Goal: Task Accomplishment & Management: Use online tool/utility

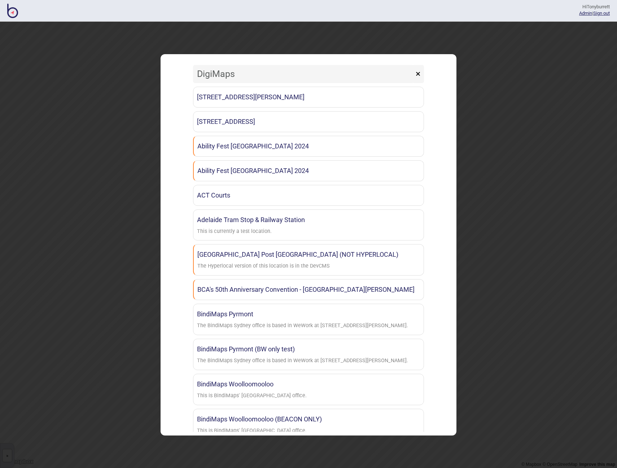
click at [97, 63] on div "DigiMaps × [STREET_ADDRESS] [GEOGRAPHIC_DATA] [GEOGRAPHIC_DATA] [STREET_ADDRESS…" at bounding box center [308, 245] width 617 height 446
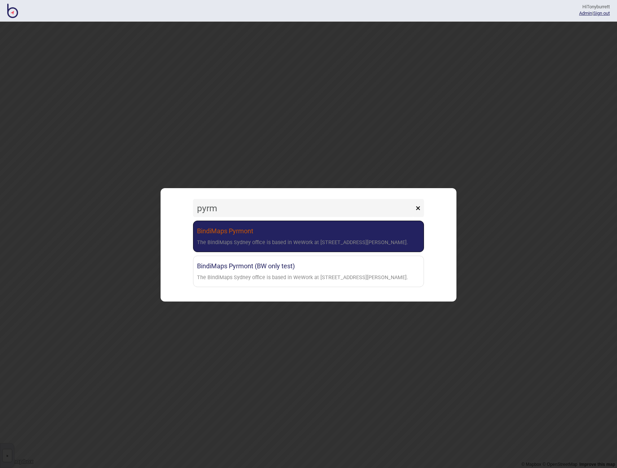
type input "pyrm"
click at [219, 241] on div "The BindiMaps Sydney office is based in WeWork at [STREET_ADDRESS][PERSON_NAME]." at bounding box center [302, 242] width 211 height 10
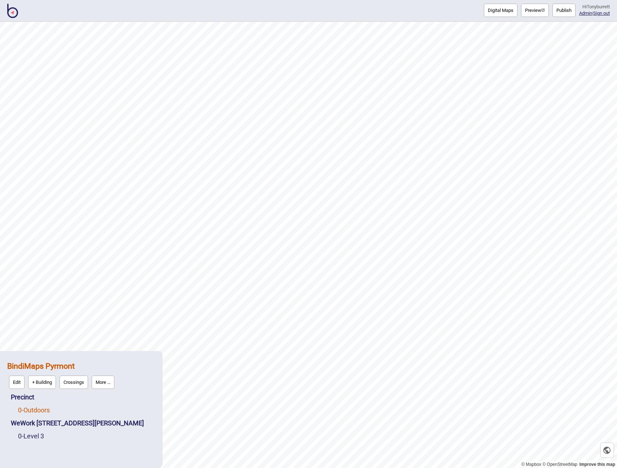
click at [30, 411] on link "0 - Outdoors" at bounding box center [34, 410] width 32 height 8
click at [27, 412] on button "Edit" at bounding box center [28, 407] width 16 height 13
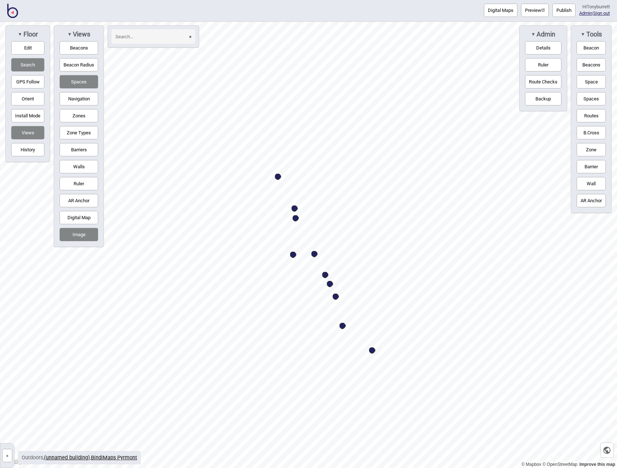
click at [74, 121] on button "Zones" at bounding box center [79, 115] width 39 height 13
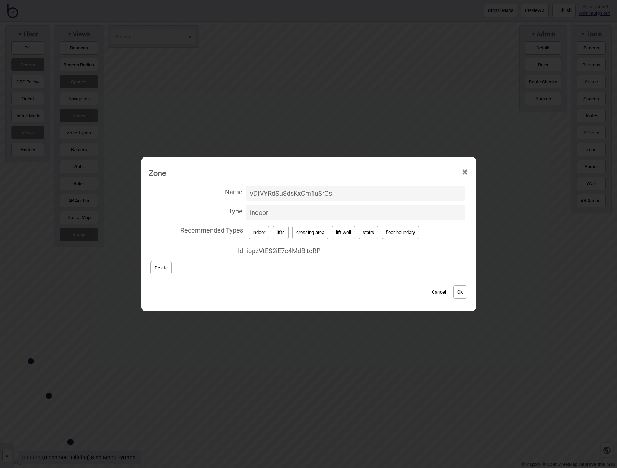
click at [361, 172] on div "Zone ×" at bounding box center [308, 171] width 327 height 22
drag, startPoint x: 345, startPoint y: 196, endPoint x: 222, endPoint y: 189, distance: 123.3
click at [222, 189] on label "Name vDfVYRdSuSdsKxCm1uSrCs" at bounding box center [309, 193] width 320 height 19
click at [246, 189] on input "vDfVYRdSuSdsKxCm1uSrCs" at bounding box center [355, 193] width 219 height 16
click at [459, 295] on button "Ok" at bounding box center [460, 291] width 14 height 13
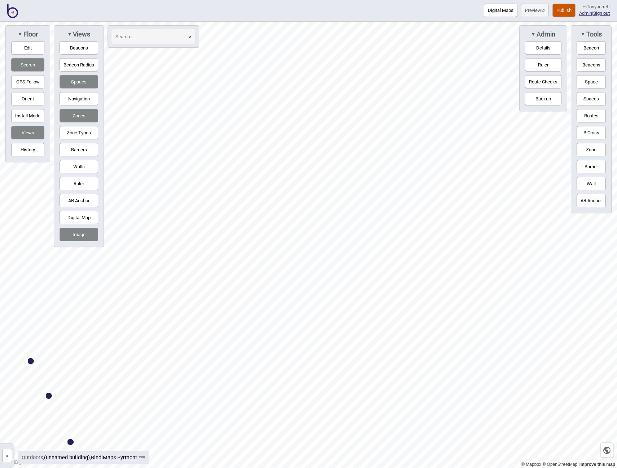
click at [564, 9] on button "Publish" at bounding box center [563, 10] width 23 height 13
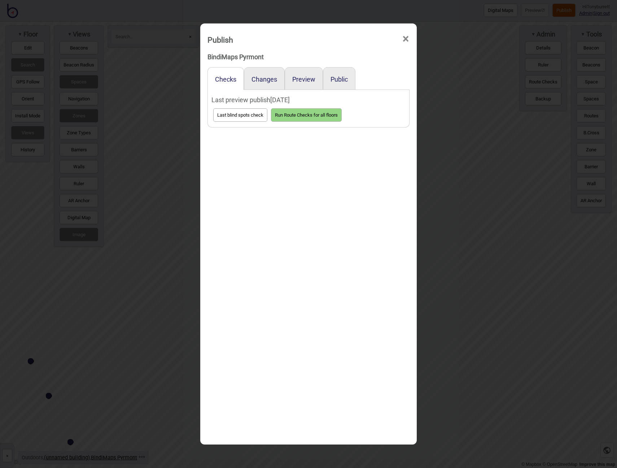
click at [298, 65] on div "BindiMaps Pyrmont Checks Changes Preview Public Last preview publish [DATE] Las…" at bounding box center [308, 92] width 209 height 86
click at [300, 74] on div "Preview" at bounding box center [304, 78] width 38 height 23
click at [299, 79] on button "Preview" at bounding box center [303, 79] width 23 height 8
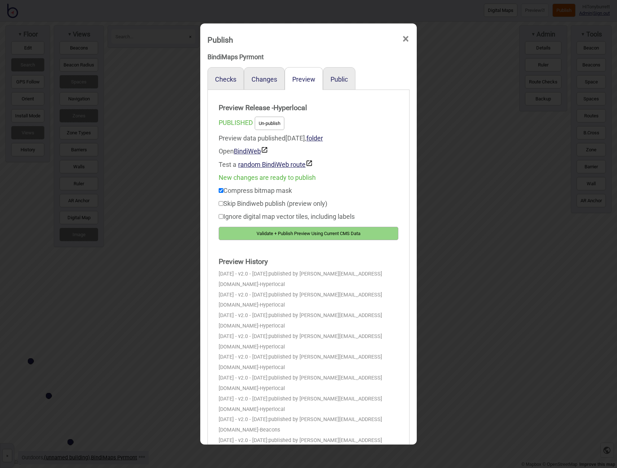
drag, startPoint x: 282, startPoint y: 231, endPoint x: 326, endPoint y: 225, distance: 44.1
click at [282, 231] on button "Validate + Publish Preview Using Current CMS Data" at bounding box center [309, 233] width 180 height 13
